Goal: Find specific page/section: Find specific page/section

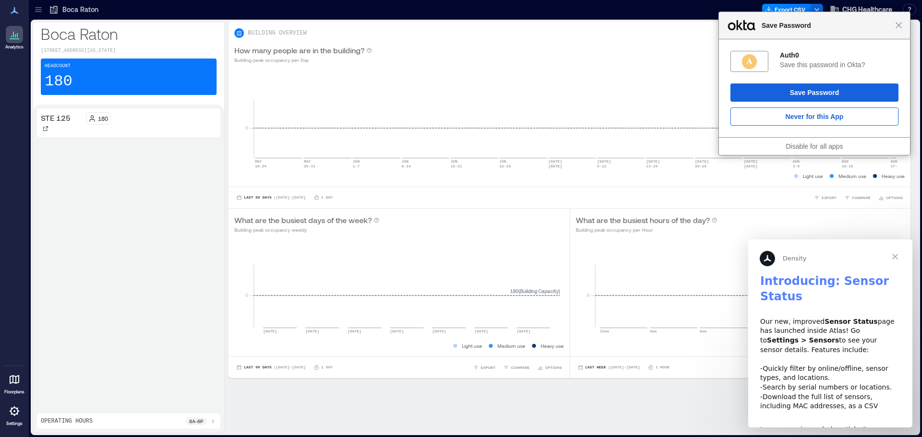
click at [65, 6] on p "Boca Raton" at bounding box center [80, 10] width 36 height 10
click at [52, 8] on icon at bounding box center [54, 10] width 10 height 10
click at [899, 31] on div "Close Save Password" at bounding box center [814, 25] width 191 height 27
click at [63, 12] on p "Boca Raton" at bounding box center [80, 10] width 36 height 10
click at [39, 14] on icon at bounding box center [39, 10] width 10 height 10
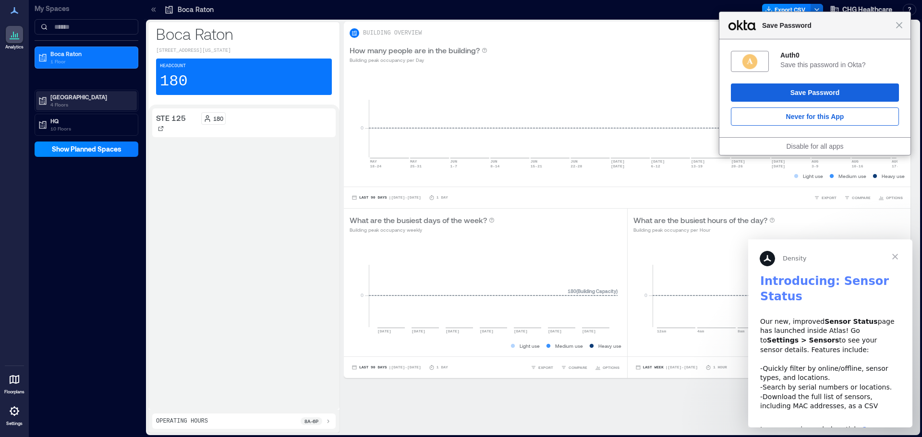
click at [61, 100] on p "[GEOGRAPHIC_DATA]" at bounding box center [90, 97] width 81 height 8
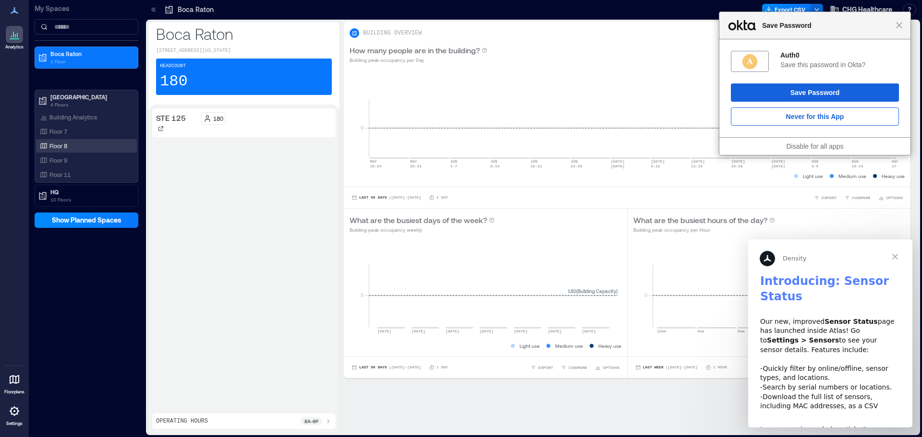
click at [74, 143] on div "Floor 8" at bounding box center [84, 146] width 93 height 10
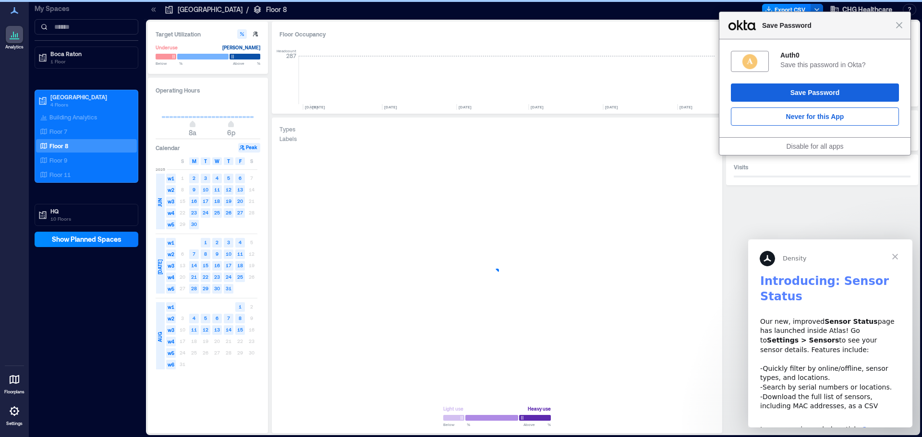
scroll to position [0, 1687]
click at [893, 26] on span "Save Password" at bounding box center [826, 26] width 138 height 12
click at [899, 27] on span "Close" at bounding box center [899, 25] width 7 height 7
click at [898, 23] on span "Close" at bounding box center [899, 25] width 7 height 7
